Goal: Task Accomplishment & Management: Manage account settings

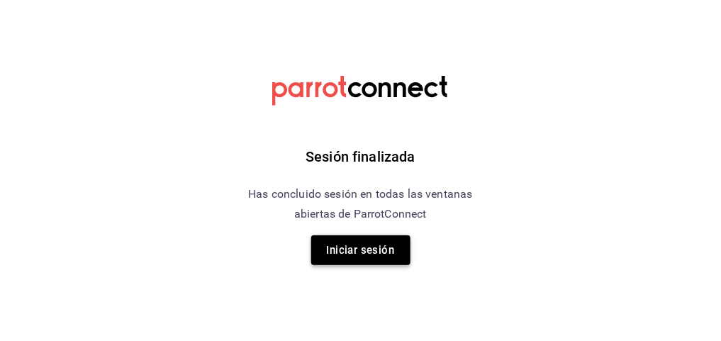
click at [376, 256] on button "Iniciar sesión" at bounding box center [360, 250] width 99 height 30
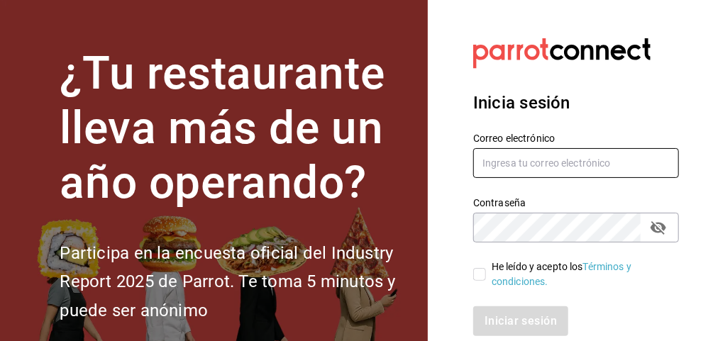
type input "[EMAIL_ADDRESS][DOMAIN_NAME]"
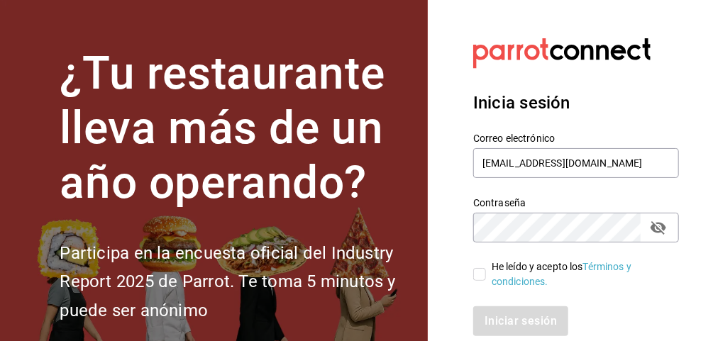
click at [481, 278] on input "He leído y acepto los Términos y condiciones." at bounding box center [479, 274] width 13 height 13
checkbox input "true"
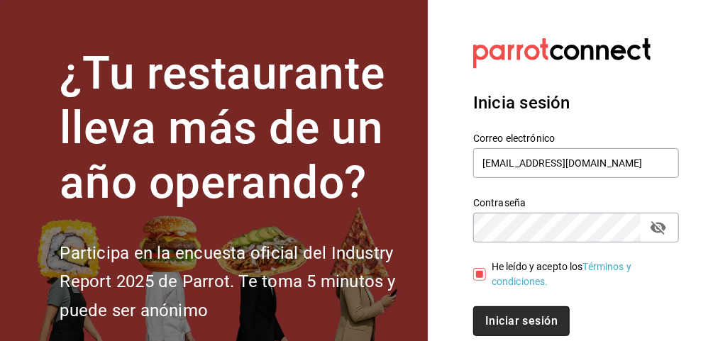
click at [512, 325] on button "Iniciar sesión" at bounding box center [521, 321] width 96 height 30
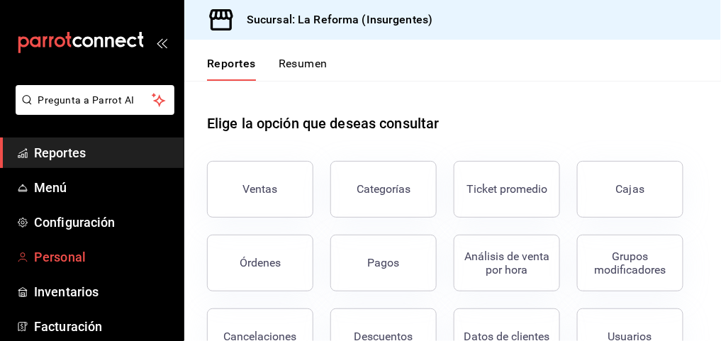
click at [67, 255] on span "Personal" at bounding box center [103, 256] width 138 height 19
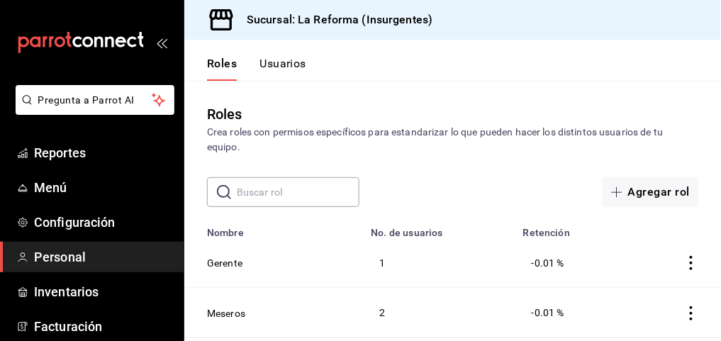
click at [285, 60] on button "Usuarios" at bounding box center [283, 69] width 47 height 24
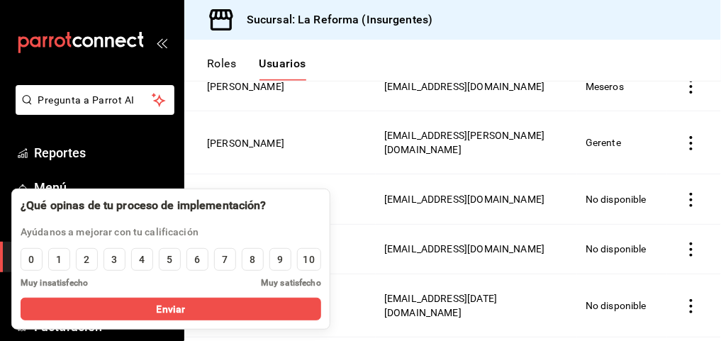
scroll to position [162, 0]
click at [286, 262] on button "9" at bounding box center [280, 259] width 22 height 23
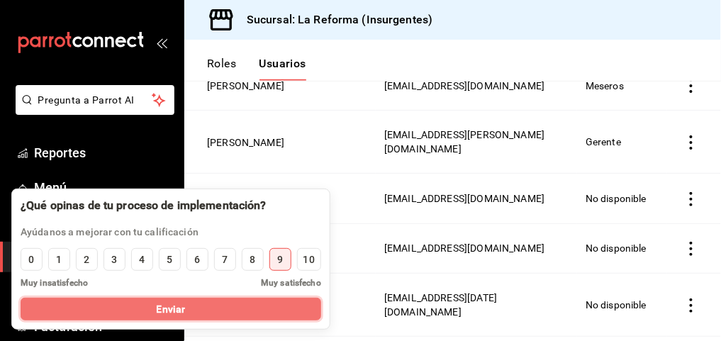
click at [285, 320] on button "Enviar" at bounding box center [171, 309] width 301 height 23
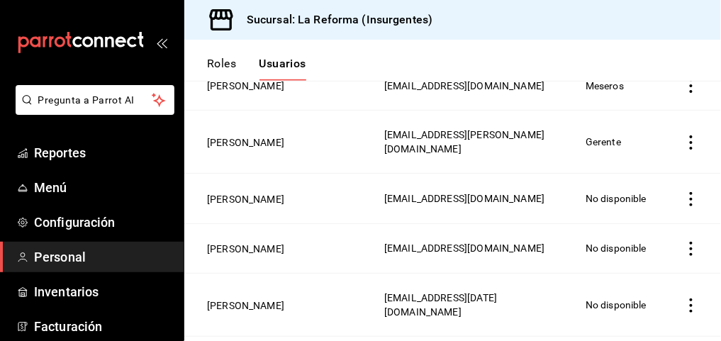
click at [260, 176] on td "yuriana patricia perez aguilar" at bounding box center [279, 199] width 191 height 50
click at [257, 147] on button "lidia silva noveron" at bounding box center [245, 142] width 77 height 14
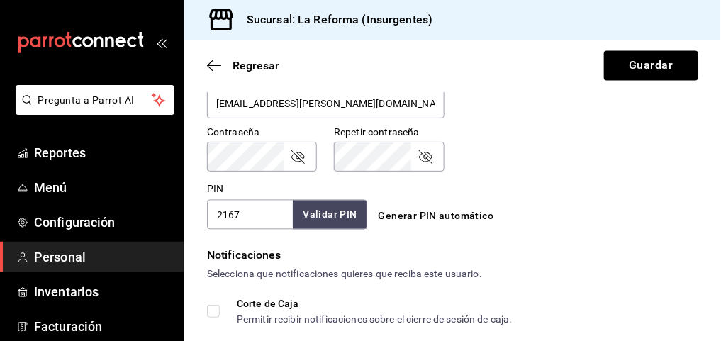
scroll to position [594, 0]
click at [243, 211] on input "2167" at bounding box center [250, 214] width 86 height 30
type input "6721"
click at [330, 218] on button "Validar PIN" at bounding box center [328, 214] width 75 height 30
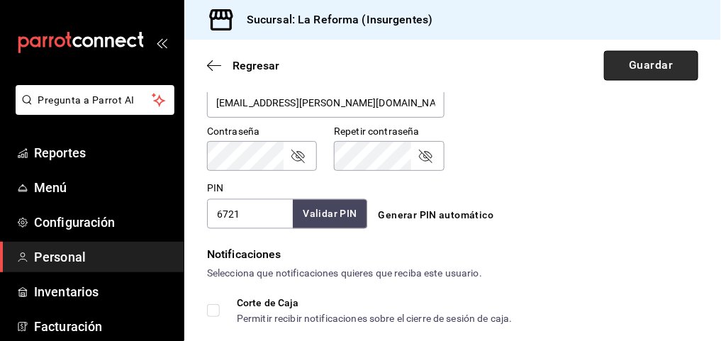
click at [630, 72] on button "Guardar" at bounding box center [651, 66] width 94 height 30
